Goal: Information Seeking & Learning: Learn about a topic

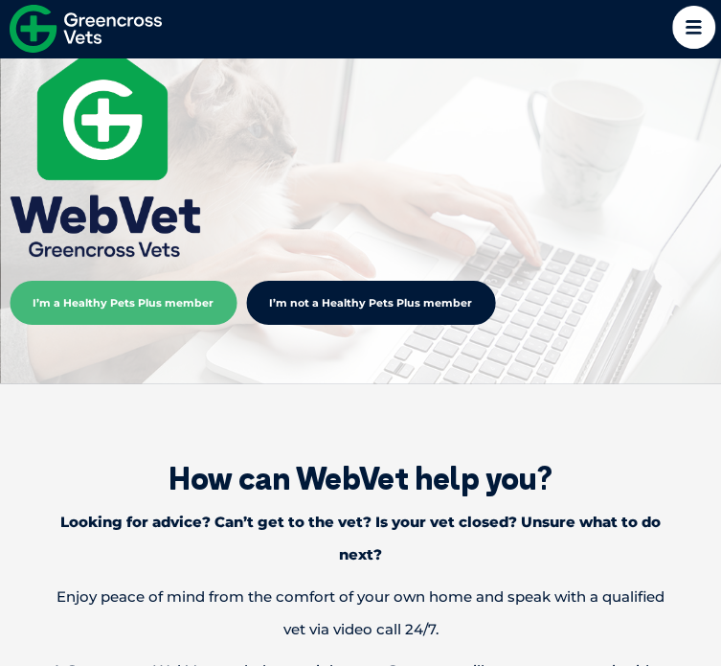
click at [0, 0] on link "WebVet" at bounding box center [0, 0] width 0 height 0
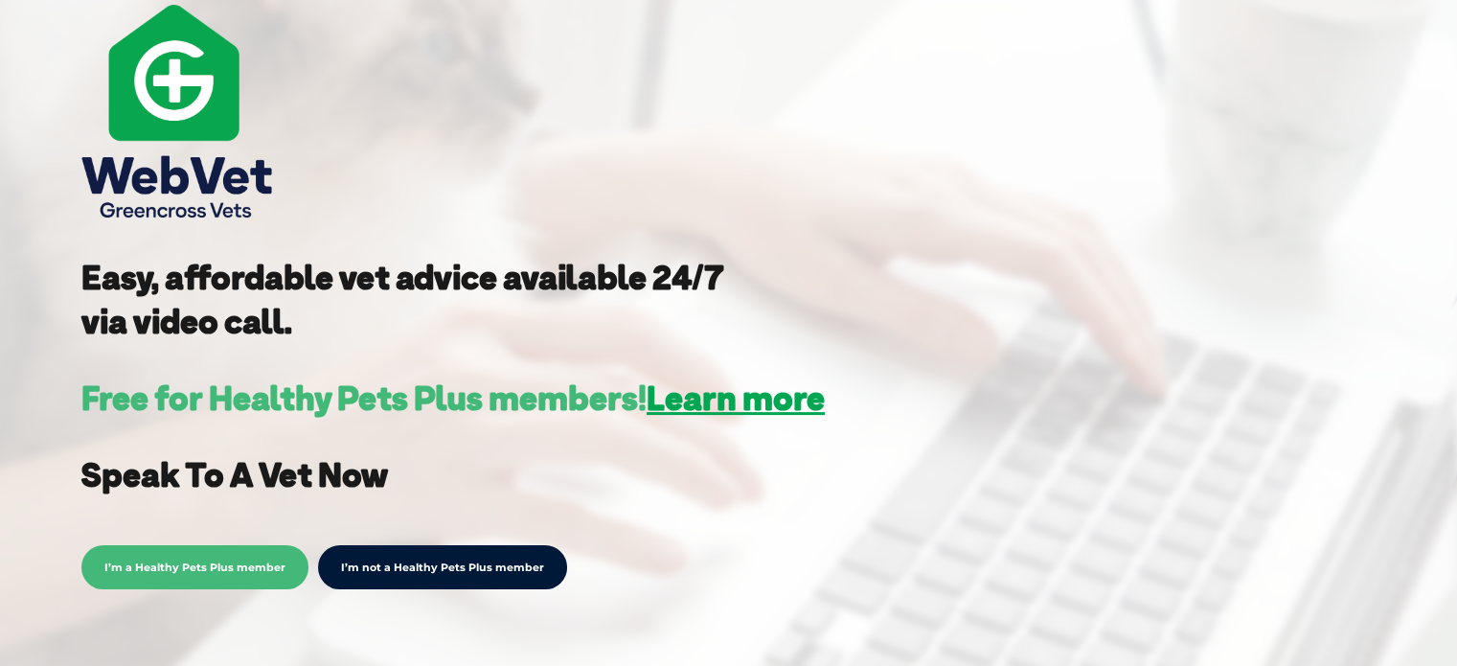
scroll to position [318, 0]
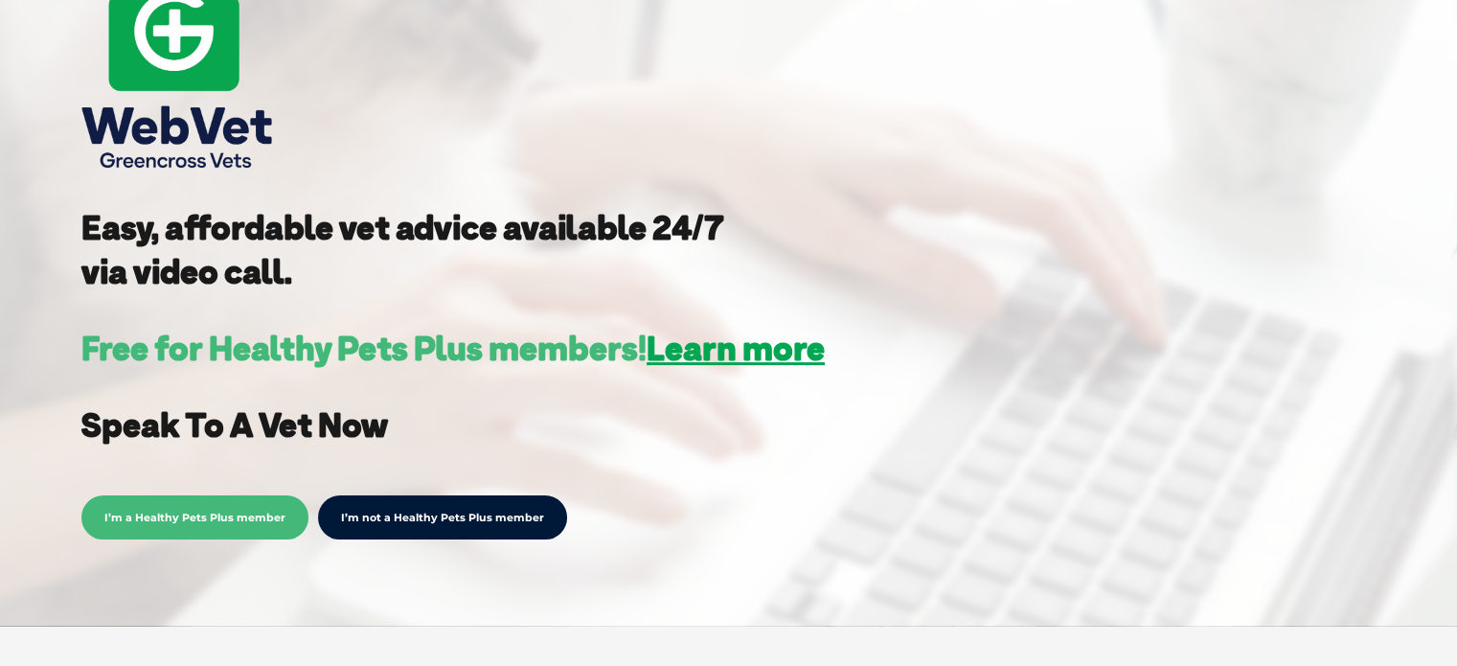
click at [255, 514] on span "I’m a Healthy Pets Plus member" at bounding box center [194, 517] width 227 height 44
